Goal: Check status

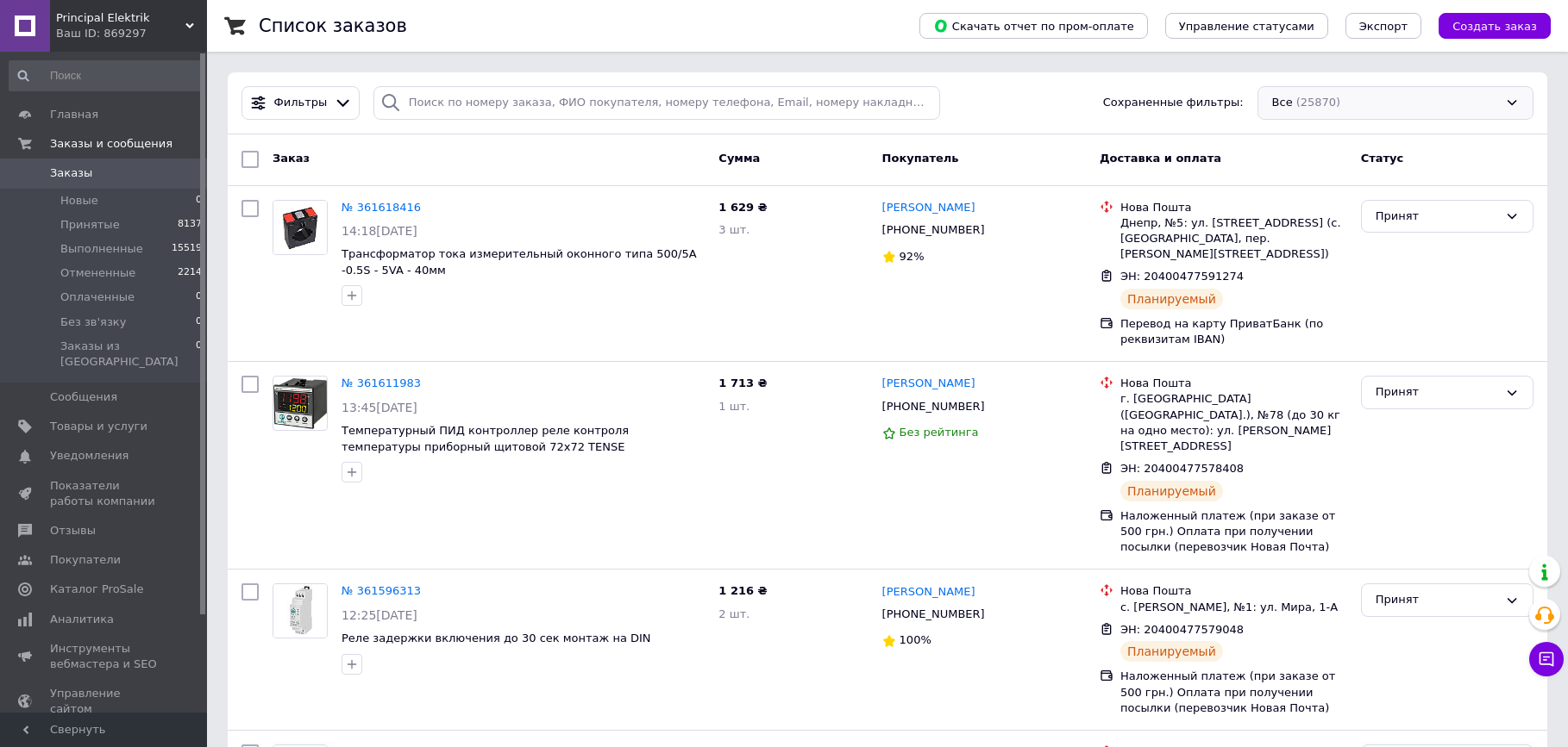
click at [1392, 103] on div "Все (25870)" at bounding box center [1395, 103] width 276 height 34
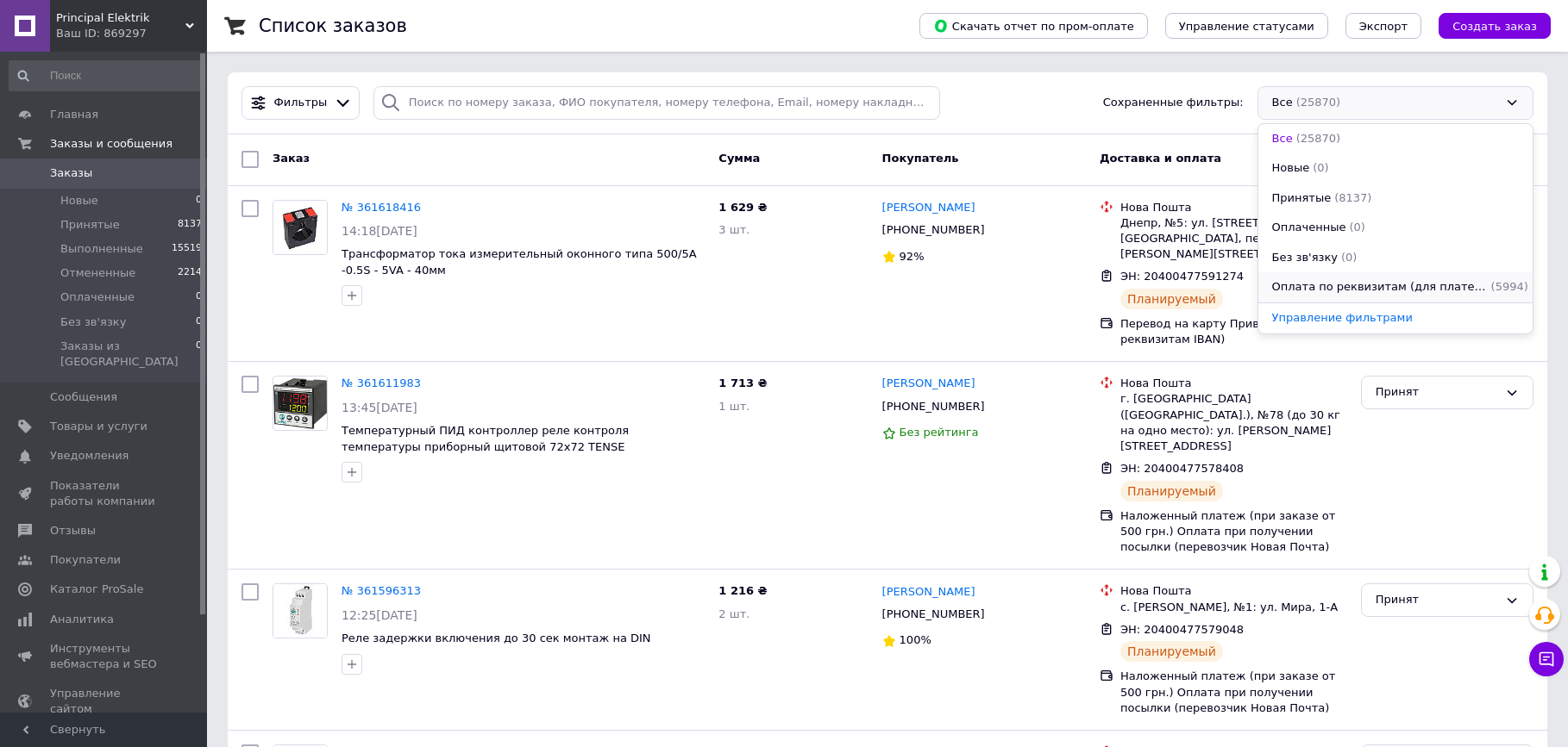
click at [1349, 290] on span "Оплата по реквизитам (для плательщиков НДС)" at bounding box center [1379, 288] width 215 height 17
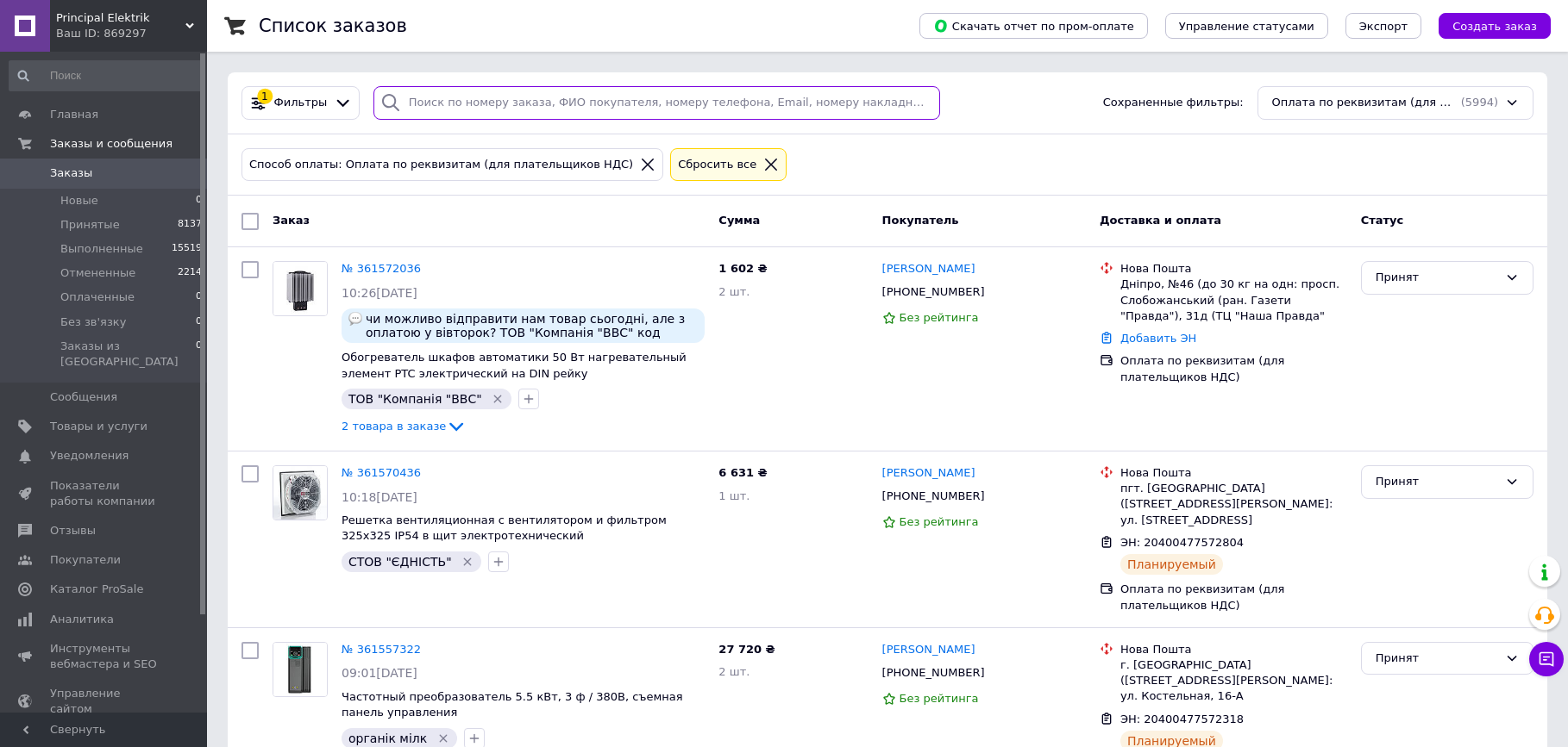
click at [466, 104] on input "search" at bounding box center [657, 103] width 567 height 34
paste input "[PHONE_NUMBER]"
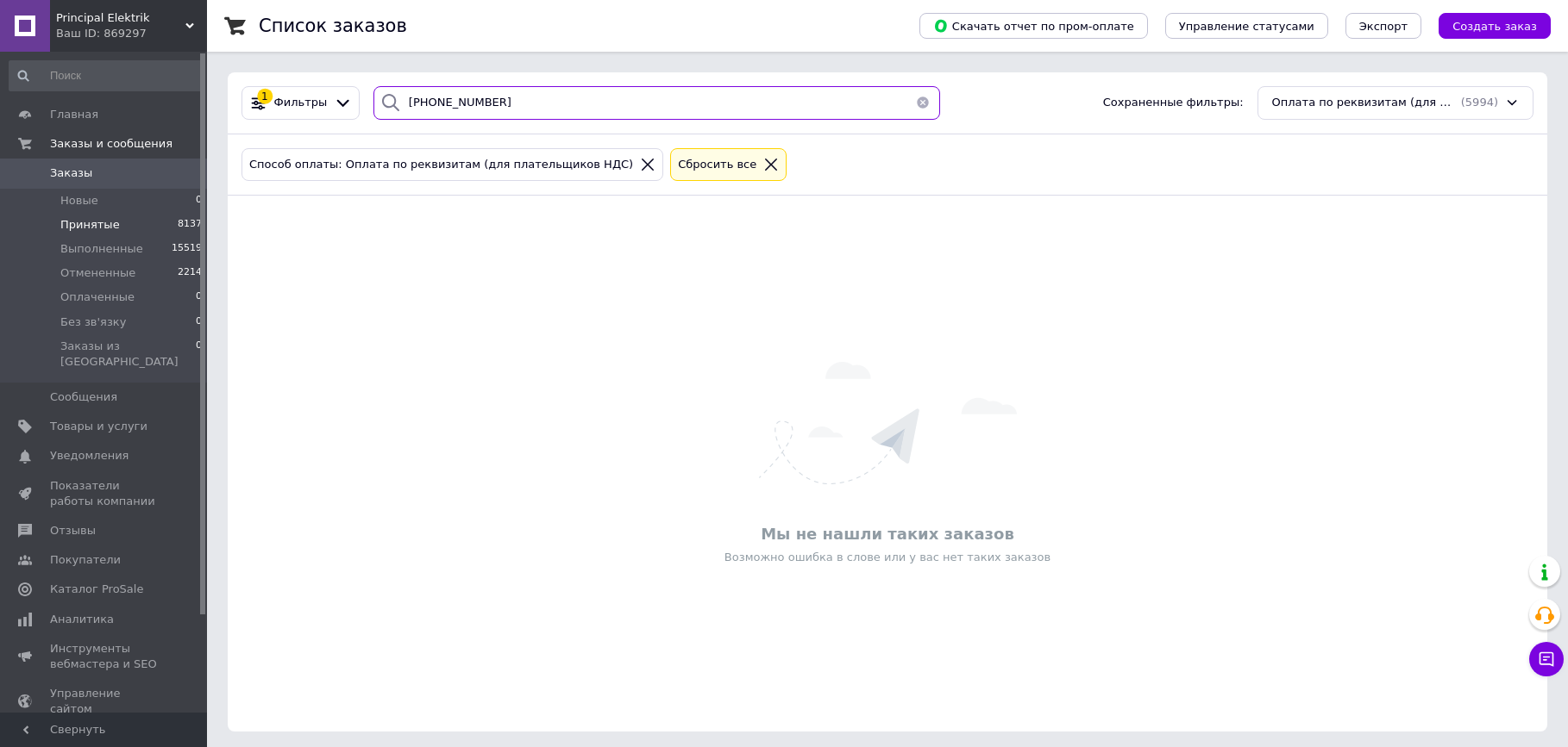
type input "[PHONE_NUMBER]"
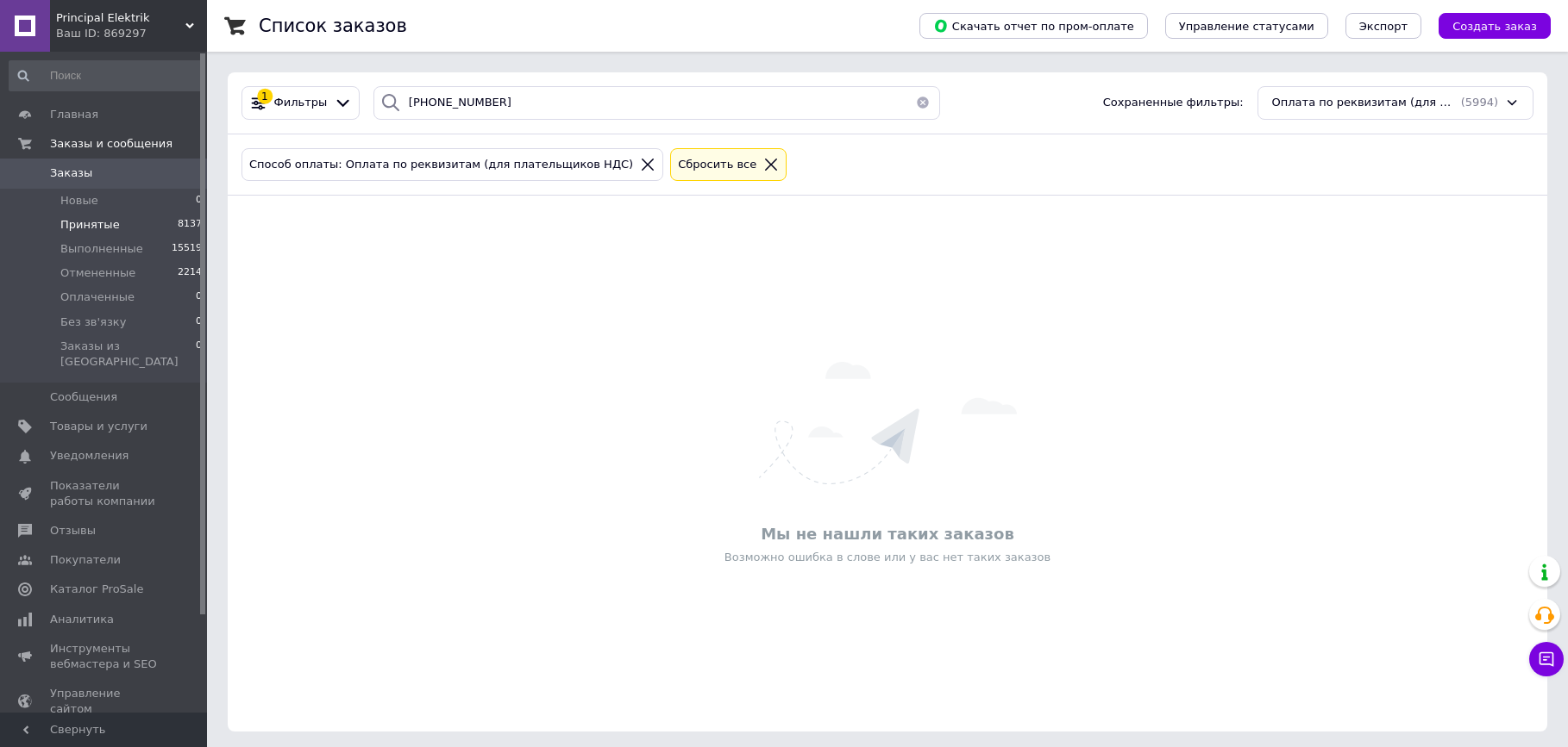
click at [103, 222] on span "Принятые" at bounding box center [90, 224] width 60 height 16
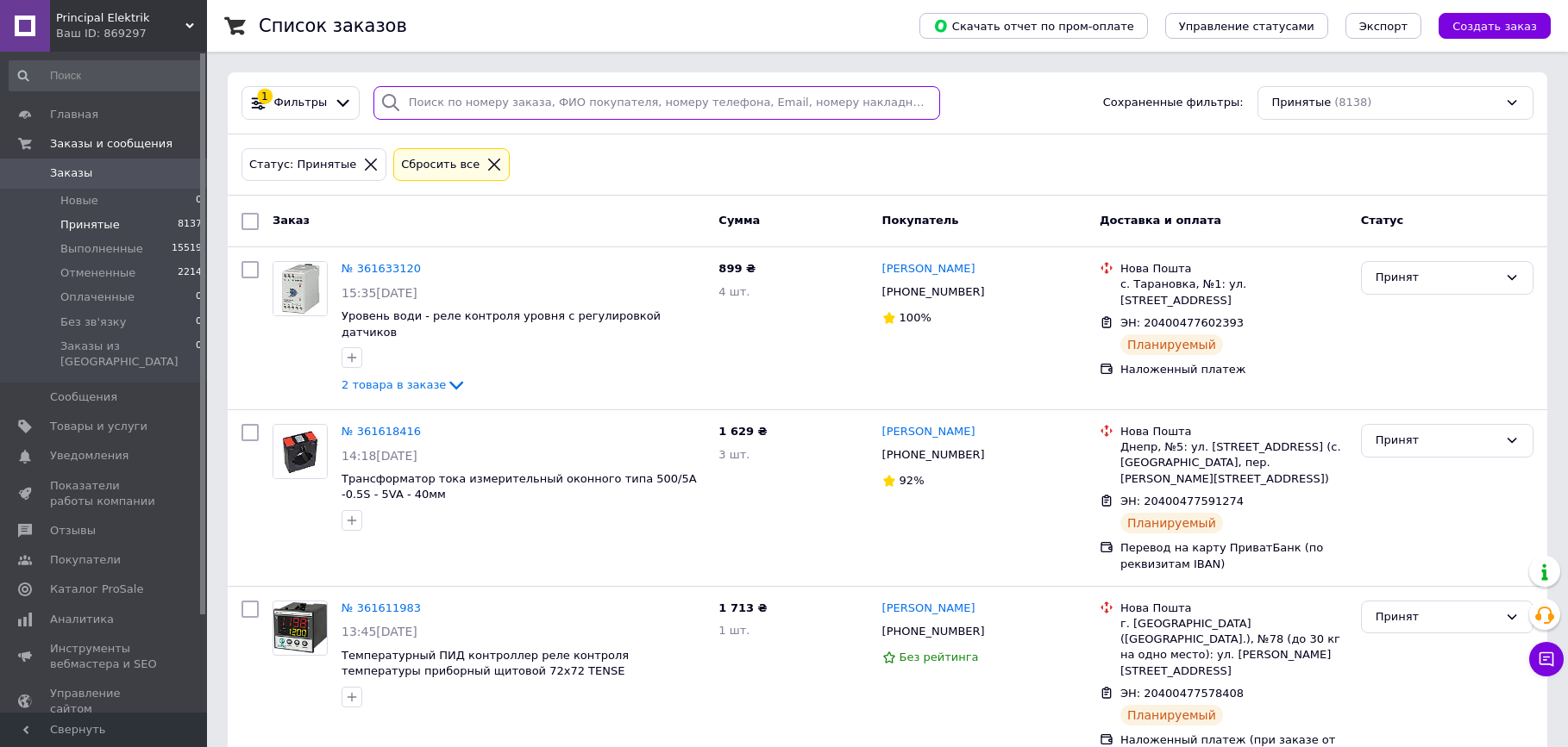
click at [445, 103] on input "search" at bounding box center [657, 103] width 567 height 34
paste input "[PHONE_NUMBER]"
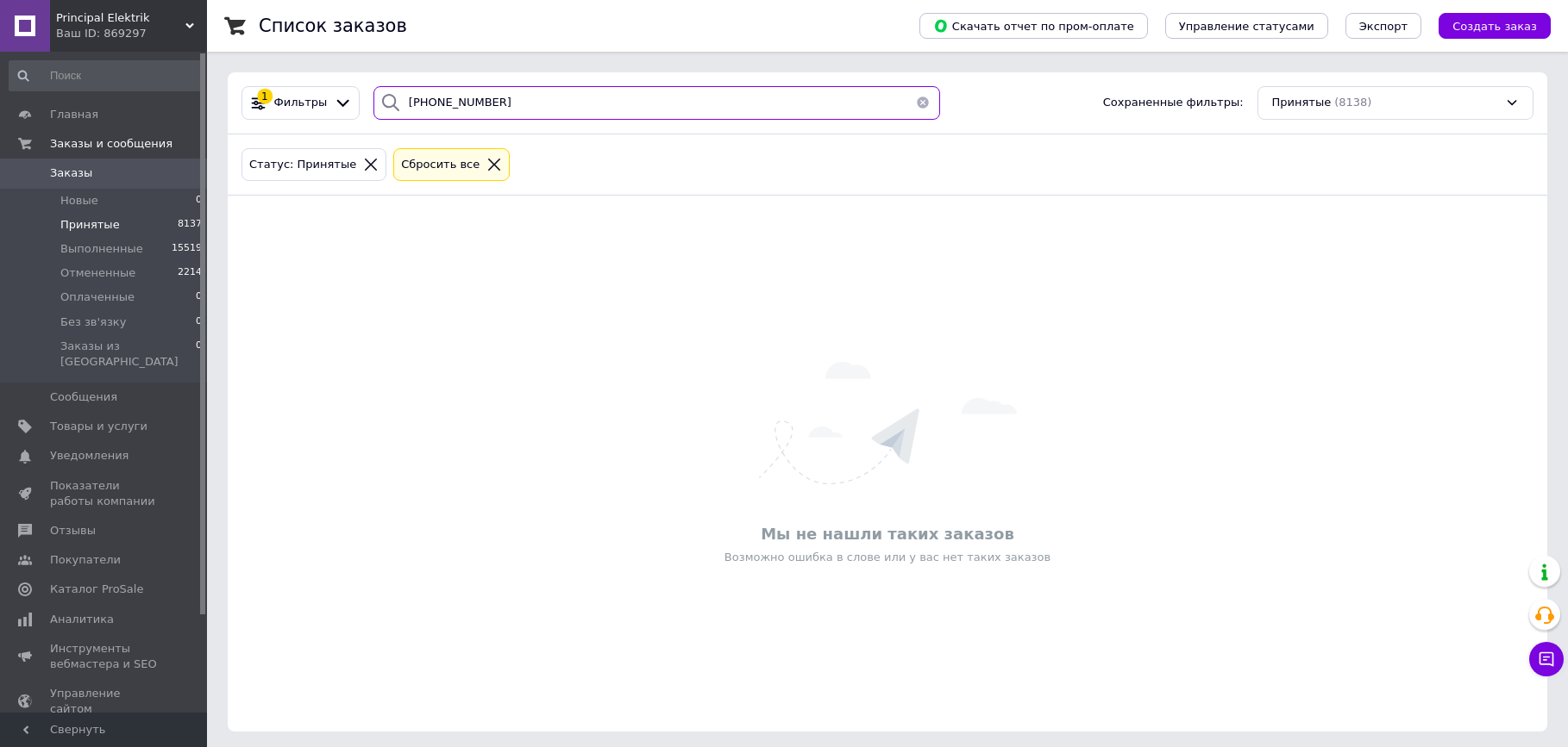
type input "[PHONE_NUMBER]"
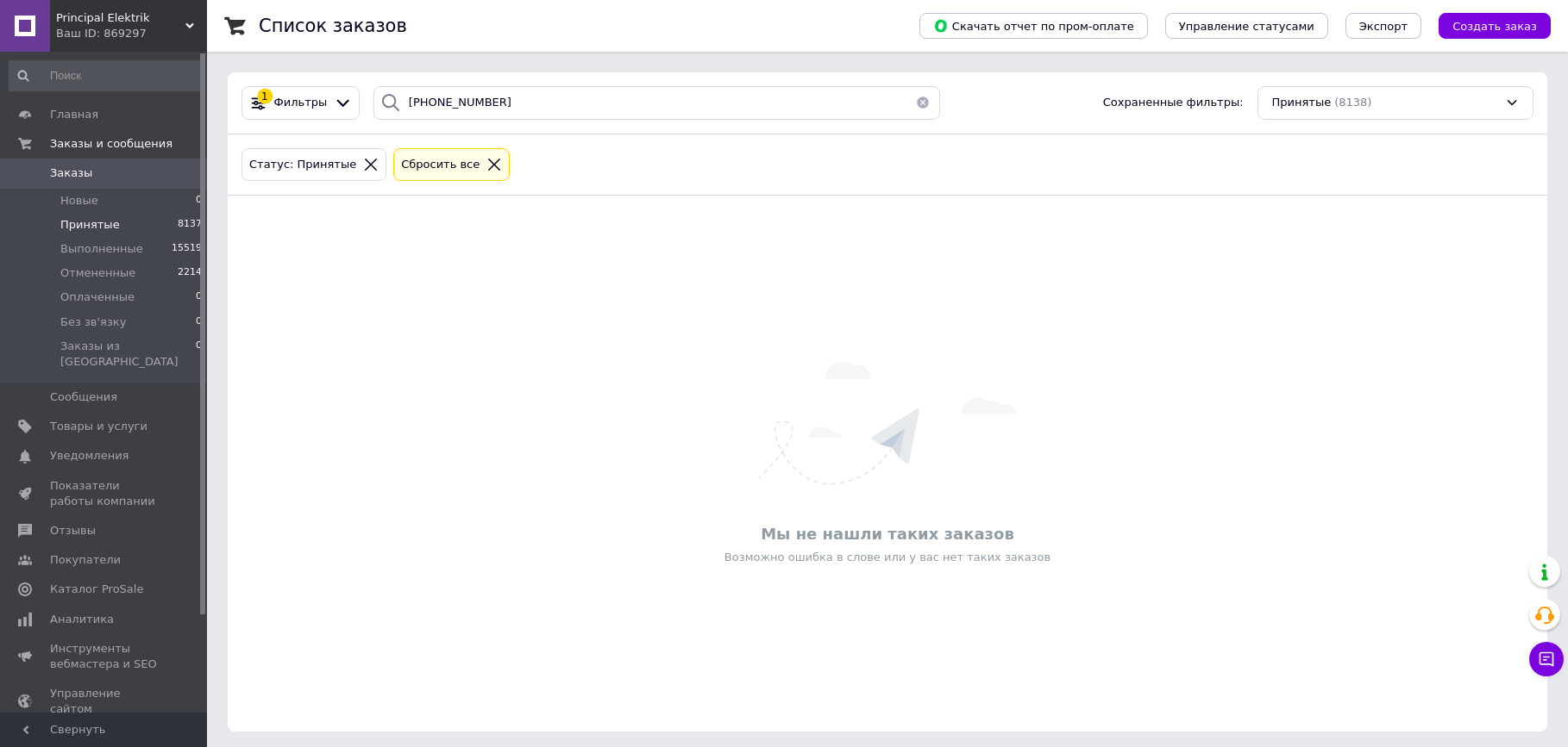
click at [363, 164] on icon at bounding box center [371, 165] width 16 height 16
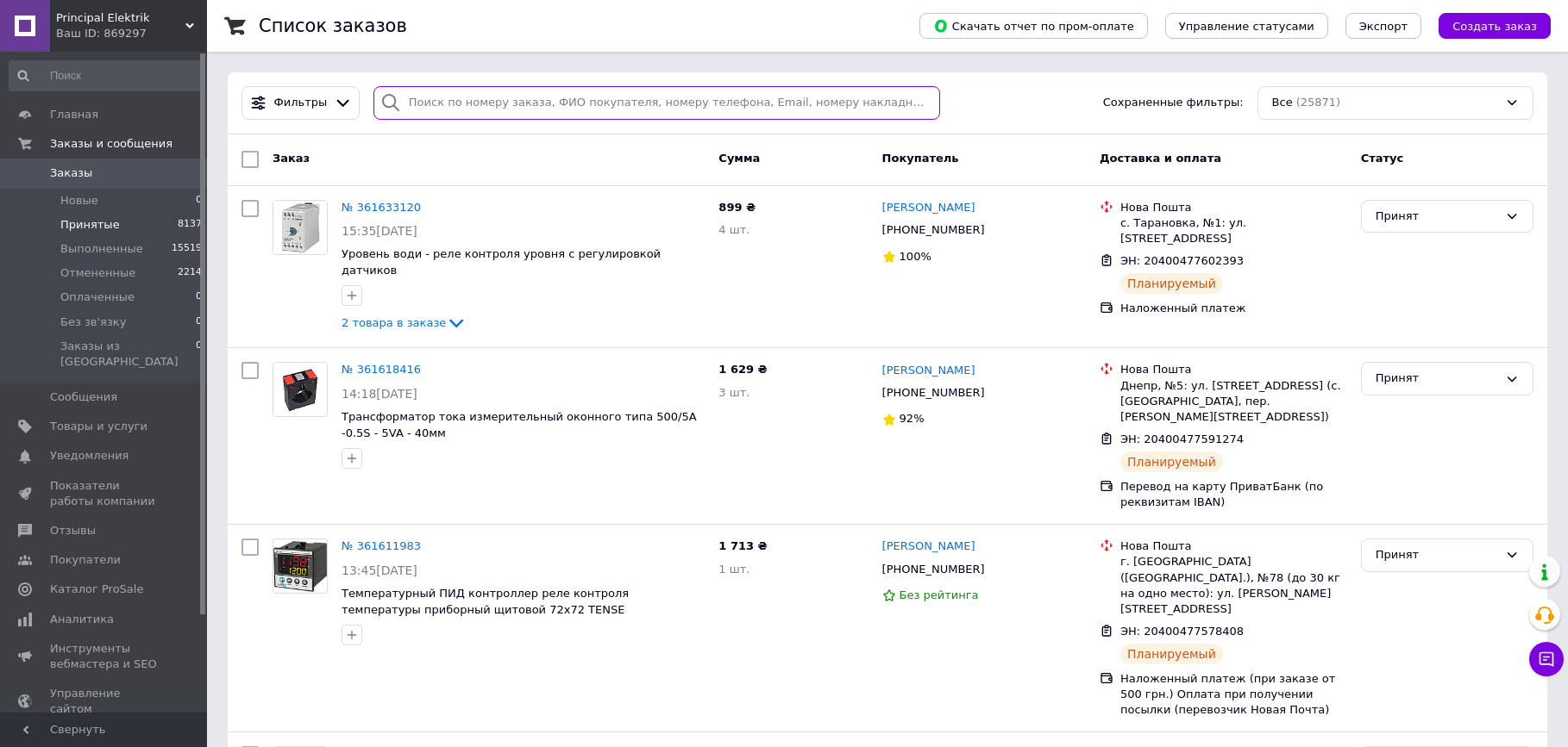
click at [457, 103] on input "search" at bounding box center [657, 103] width 567 height 34
paste input "[PHONE_NUMBER]"
type input "[PHONE_NUMBER]"
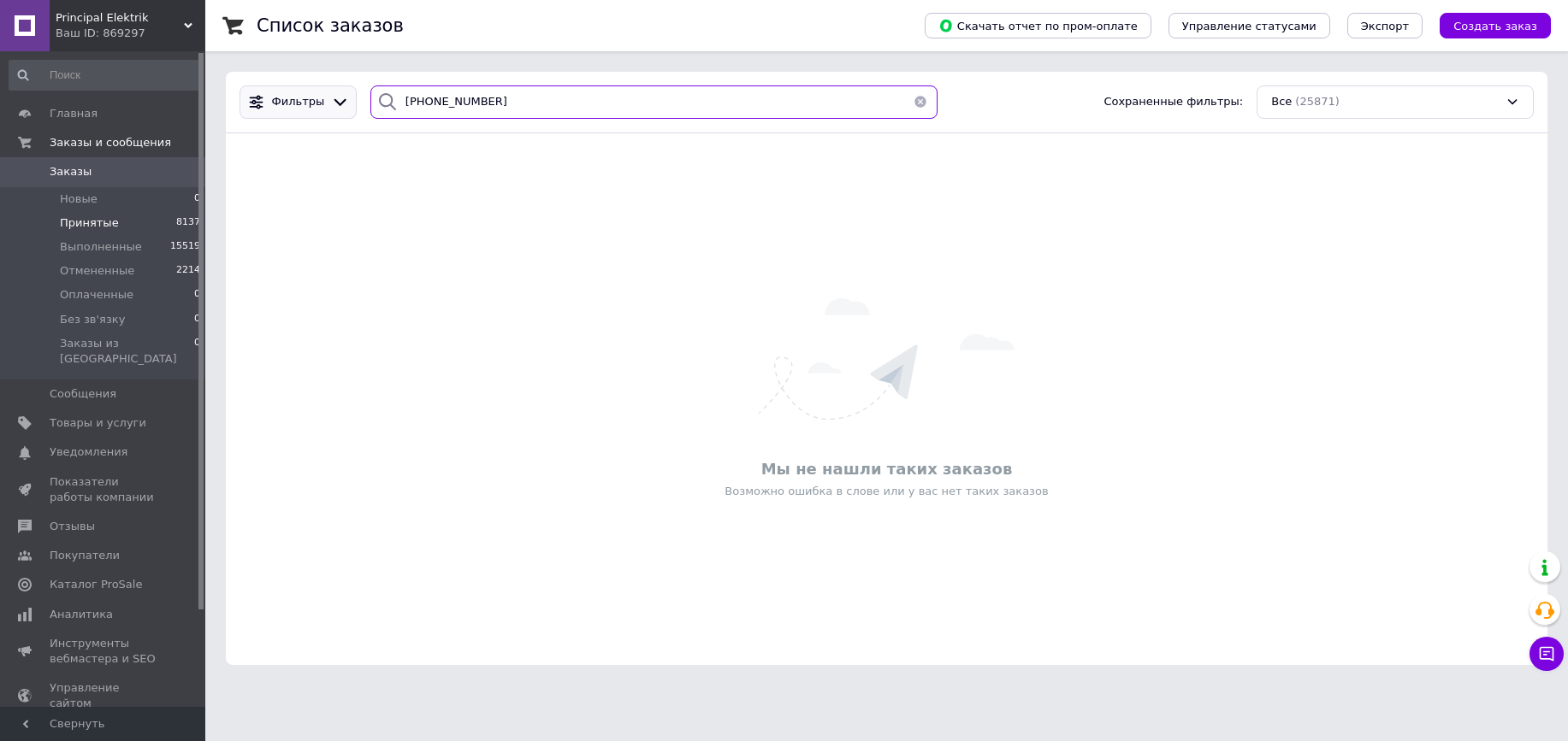
drag, startPoint x: 473, startPoint y: 95, endPoint x: 308, endPoint y: 95, distance: 165.0
click at [308, 95] on div "Фильтры [PHONE_NUMBER] Сохраненные фильтры: Все (25871)" at bounding box center [886, 102] width 1308 height 34
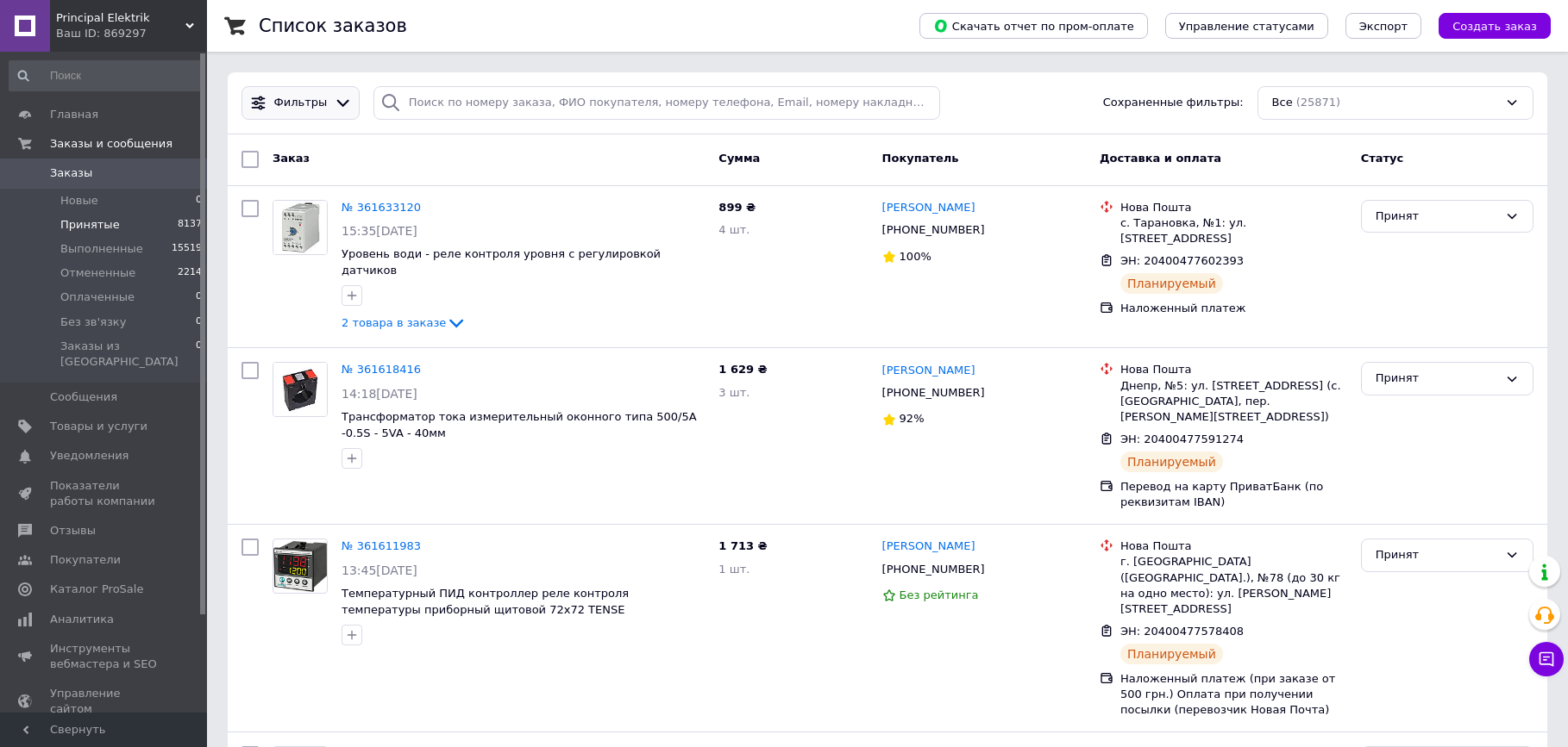
click at [319, 103] on span "Фильтры" at bounding box center [301, 103] width 53 height 17
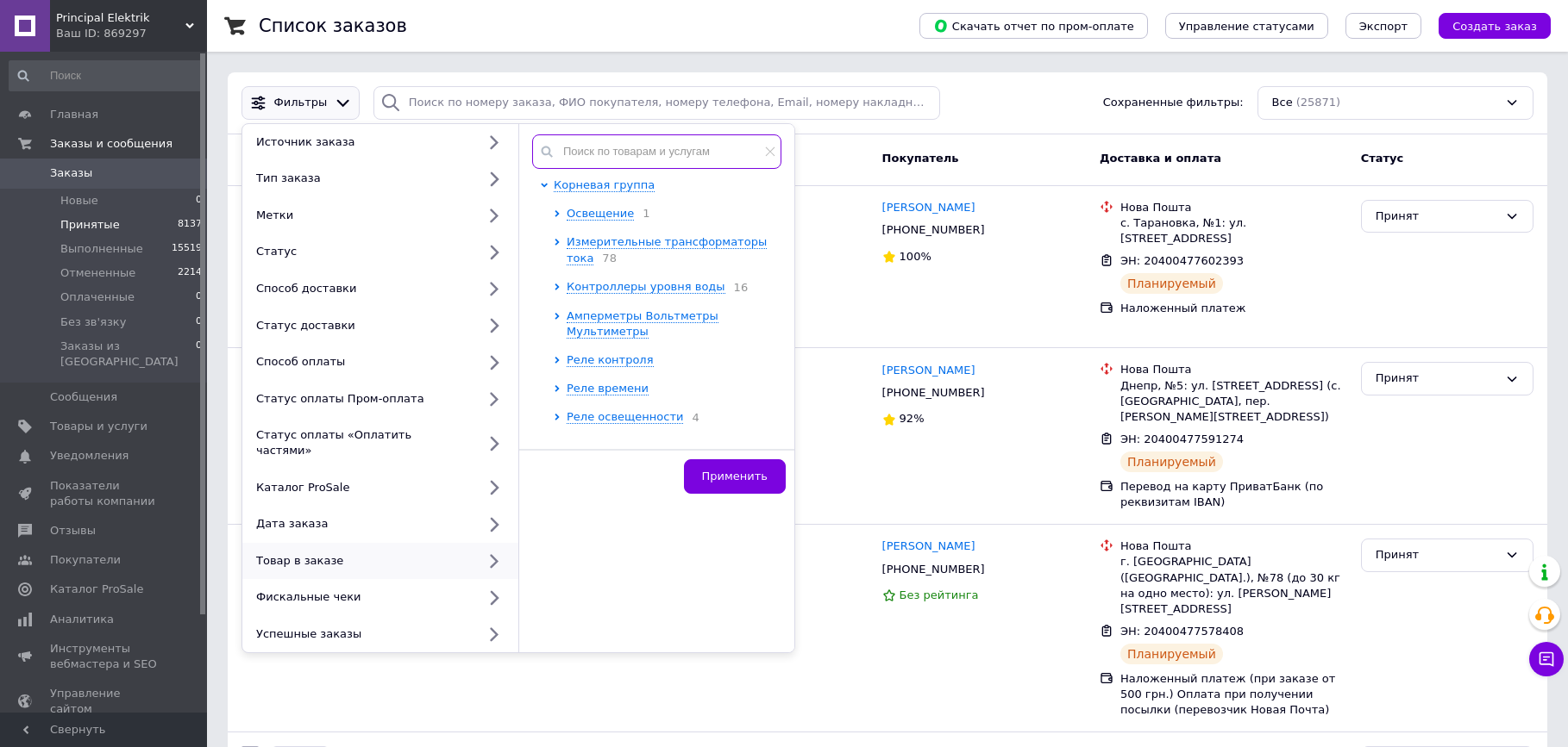
click at [621, 151] on input "text" at bounding box center [656, 151] width 249 height 34
paste input "[PHONE_NUMBER]"
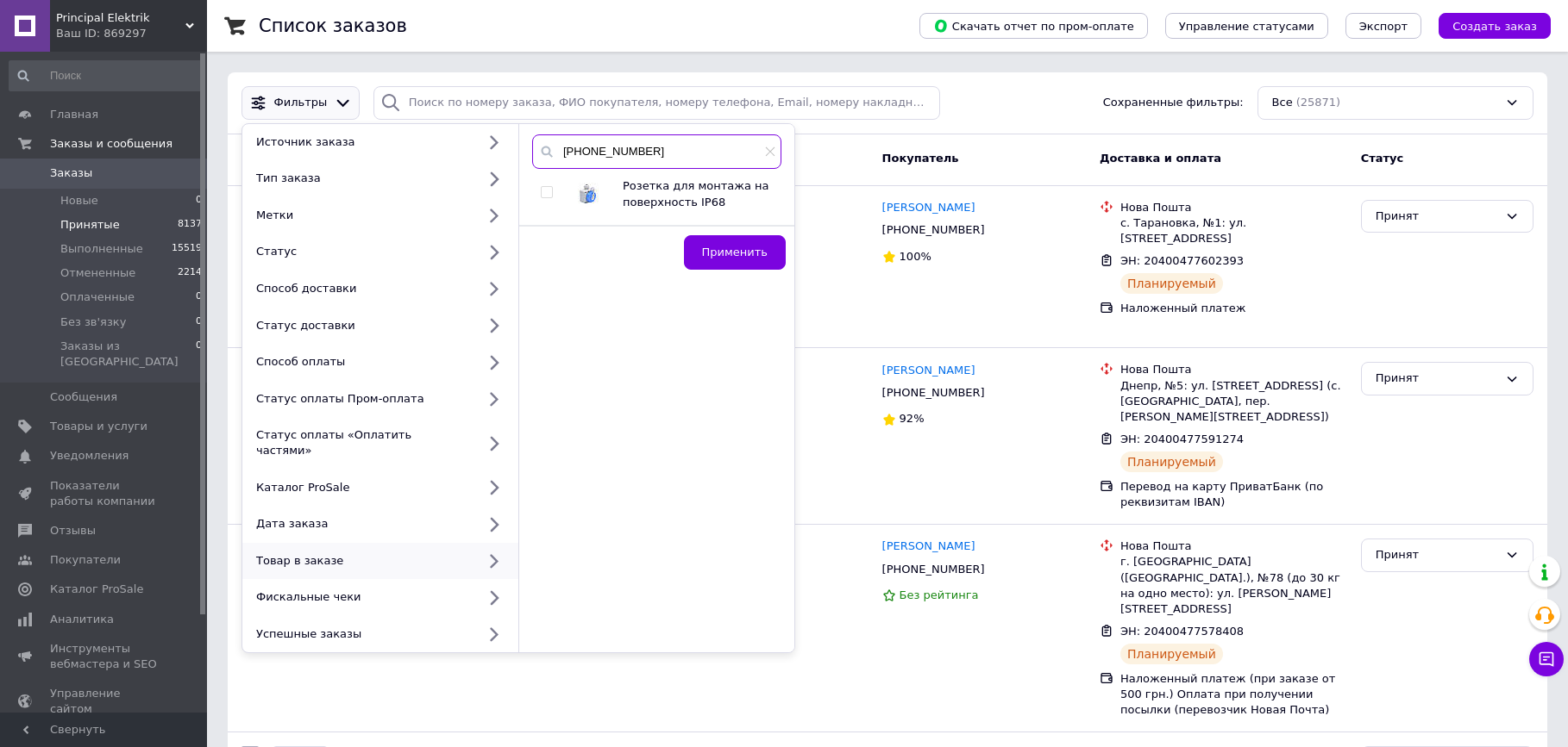
type input "[PHONE_NUMBER]"
click at [543, 187] on input "checkbox" at bounding box center [547, 192] width 11 height 11
checkbox input "true"
click at [760, 256] on span "Применить" at bounding box center [734, 252] width 65 height 13
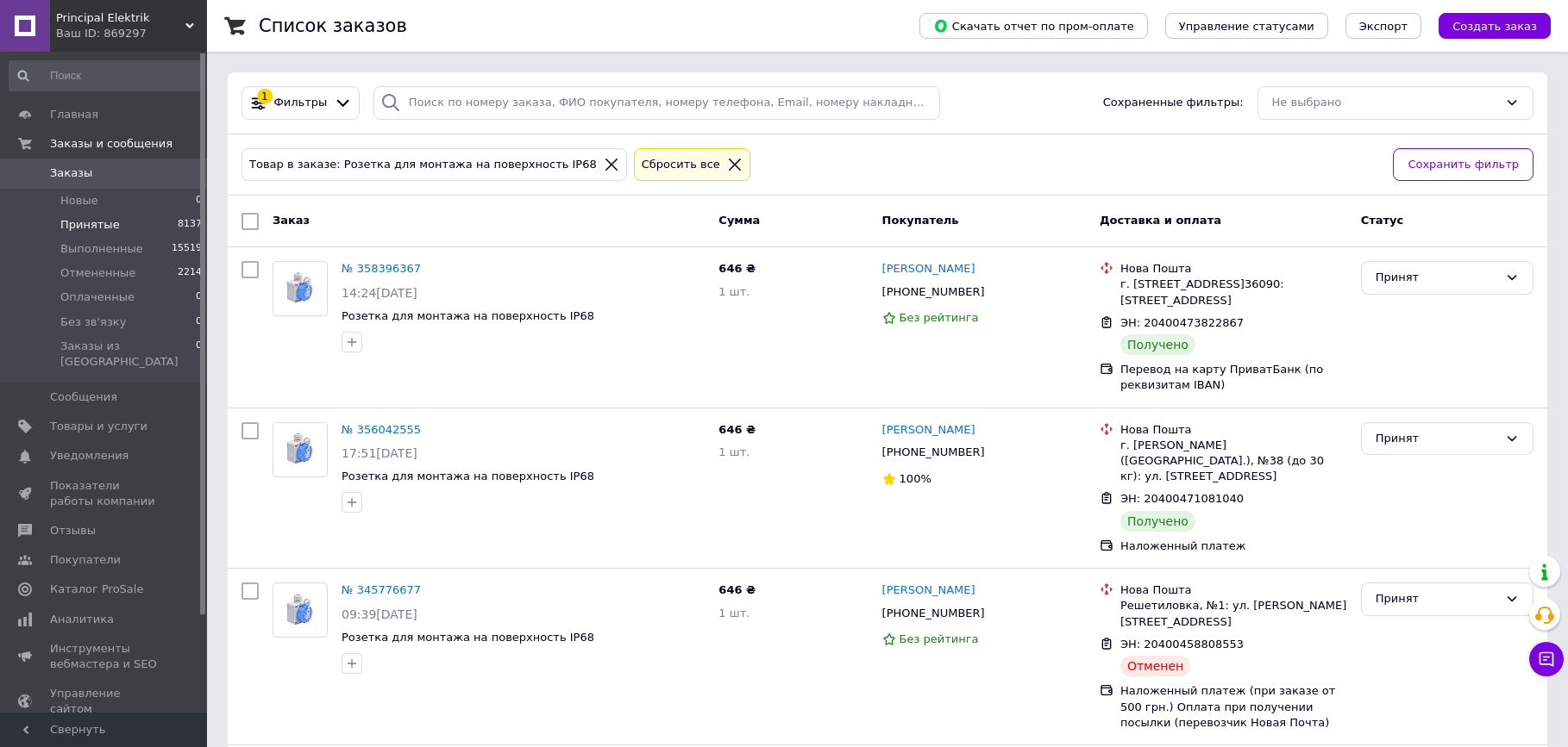
click at [93, 213] on li "Принятые 8137" at bounding box center [106, 224] width 213 height 24
